Goal: Check status

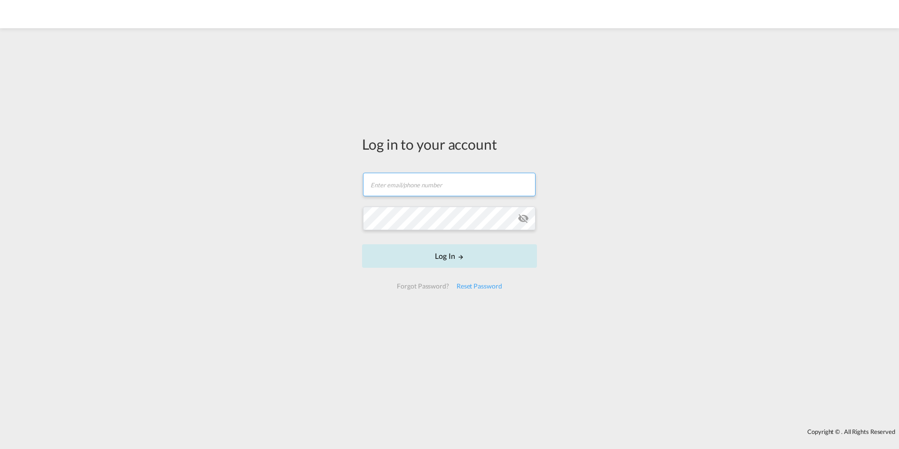
type input "[DOMAIN_NAME][EMAIL_ADDRESS][DOMAIN_NAME]"
click at [449, 259] on button "Log In" at bounding box center [449, 256] width 175 height 24
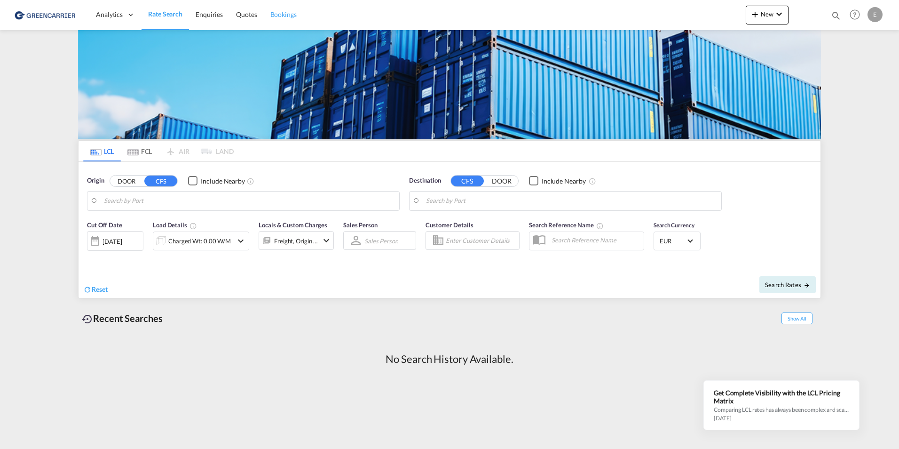
click at [282, 13] on span "Bookings" at bounding box center [283, 14] width 26 height 8
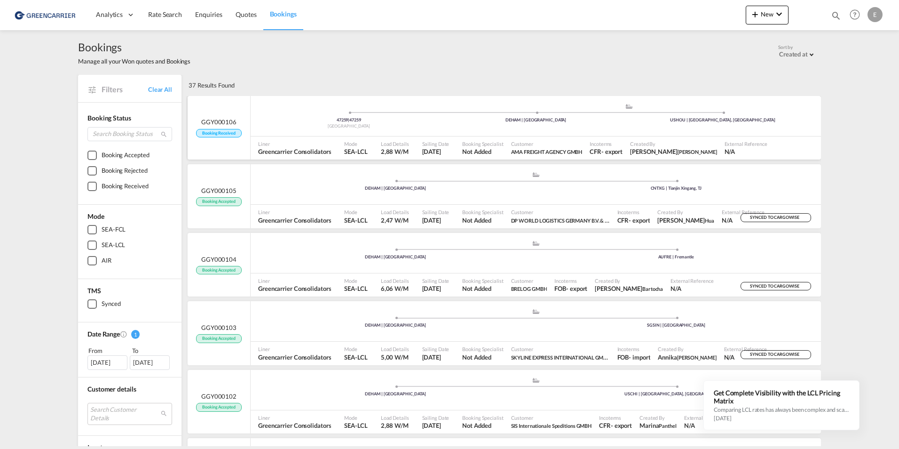
click at [221, 121] on span "GGY000106" at bounding box center [218, 122] width 35 height 8
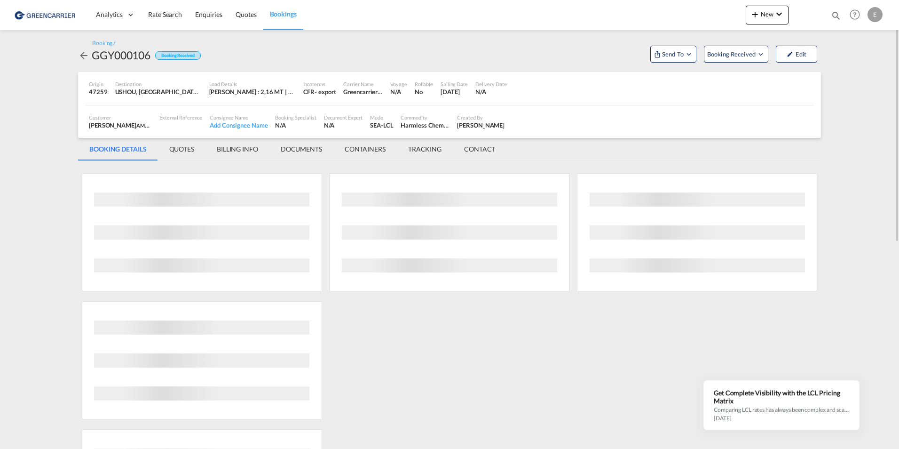
click at [120, 58] on div "GGY000106" at bounding box center [121, 55] width 59 height 15
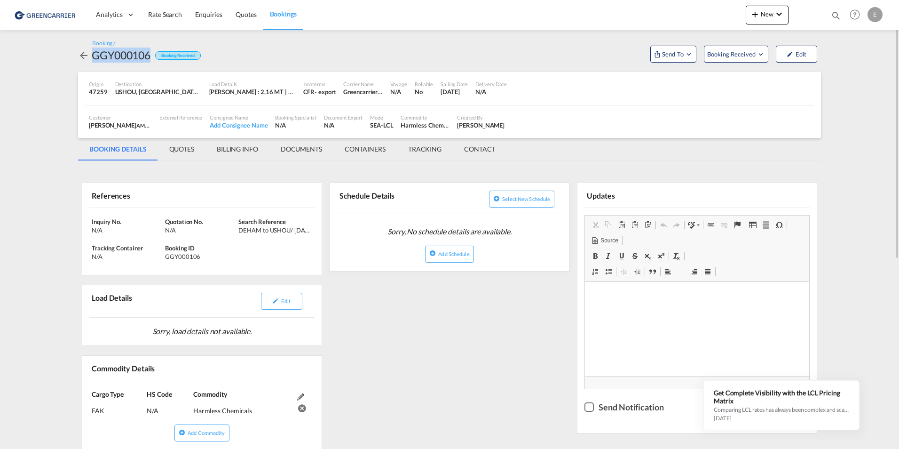
copy div "GGY000106"
